Goal: Check status

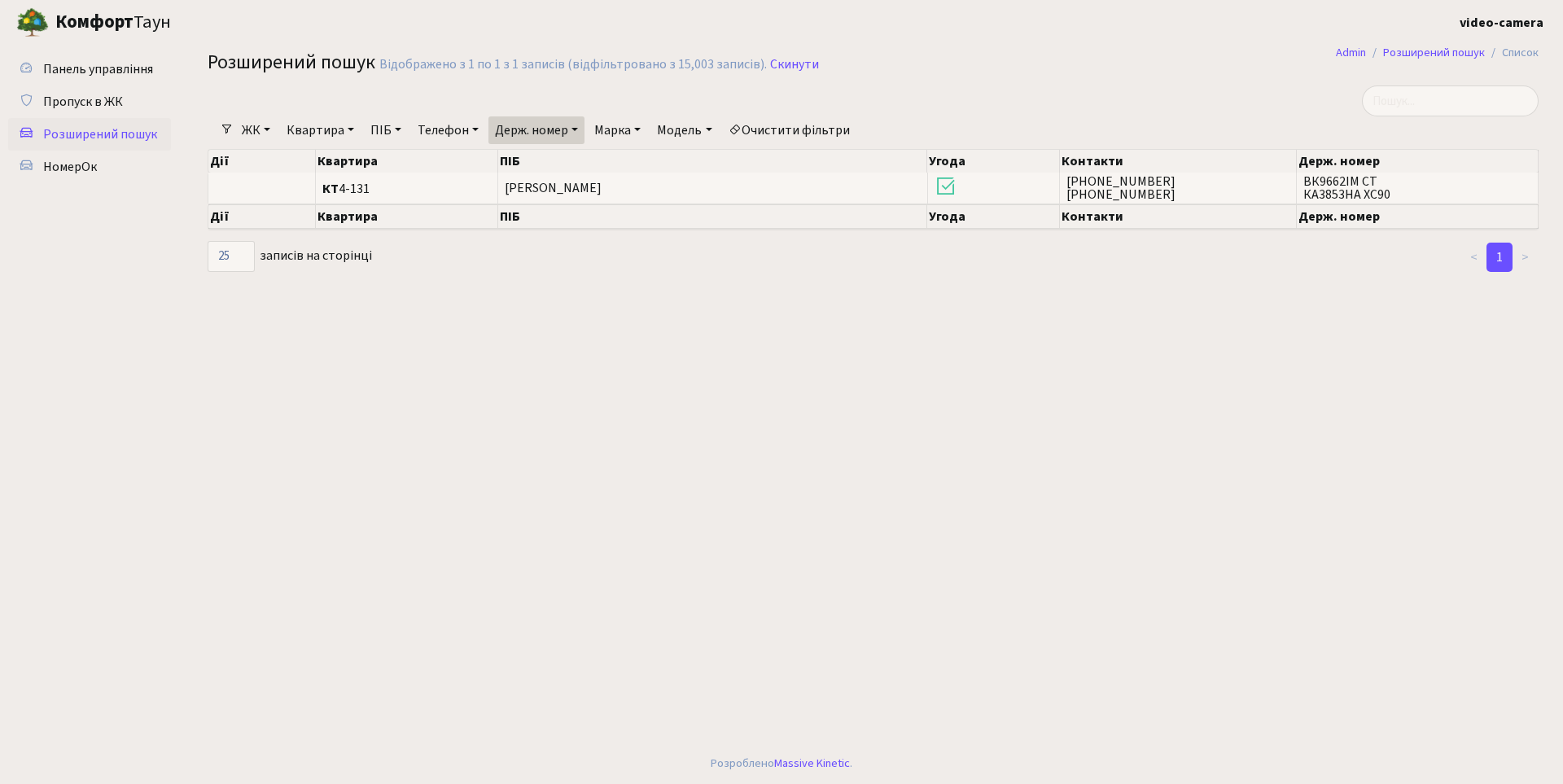
select select "25"
click at [1470, 102] on input "search" at bounding box center [1450, 101] width 176 height 31
click at [775, 65] on link "Скинути" at bounding box center [794, 65] width 49 height 15
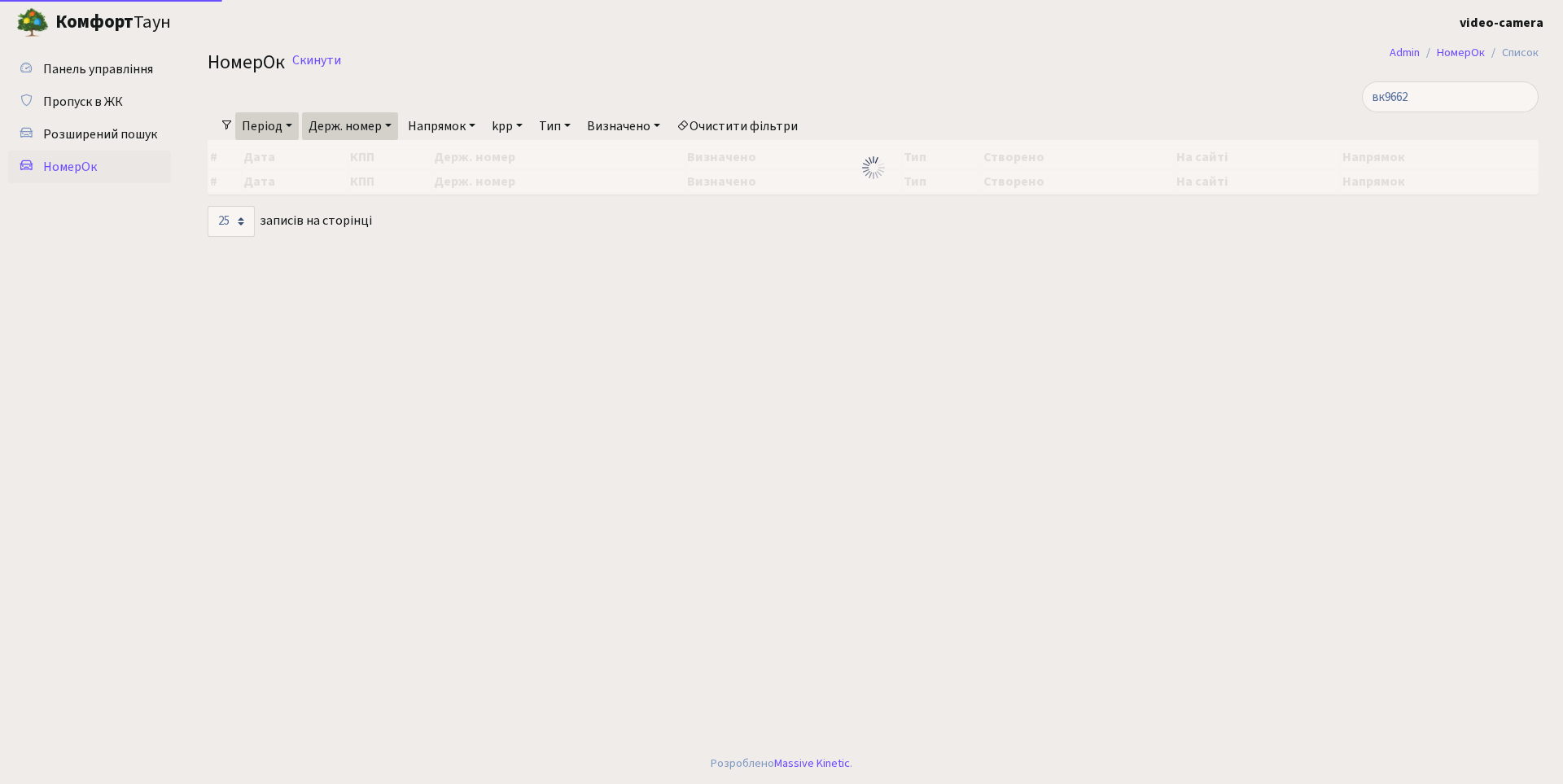
select select "25"
click at [1485, 103] on input "вк9662" at bounding box center [1450, 96] width 176 height 31
type input "0171"
